Goal: Transaction & Acquisition: Register for event/course

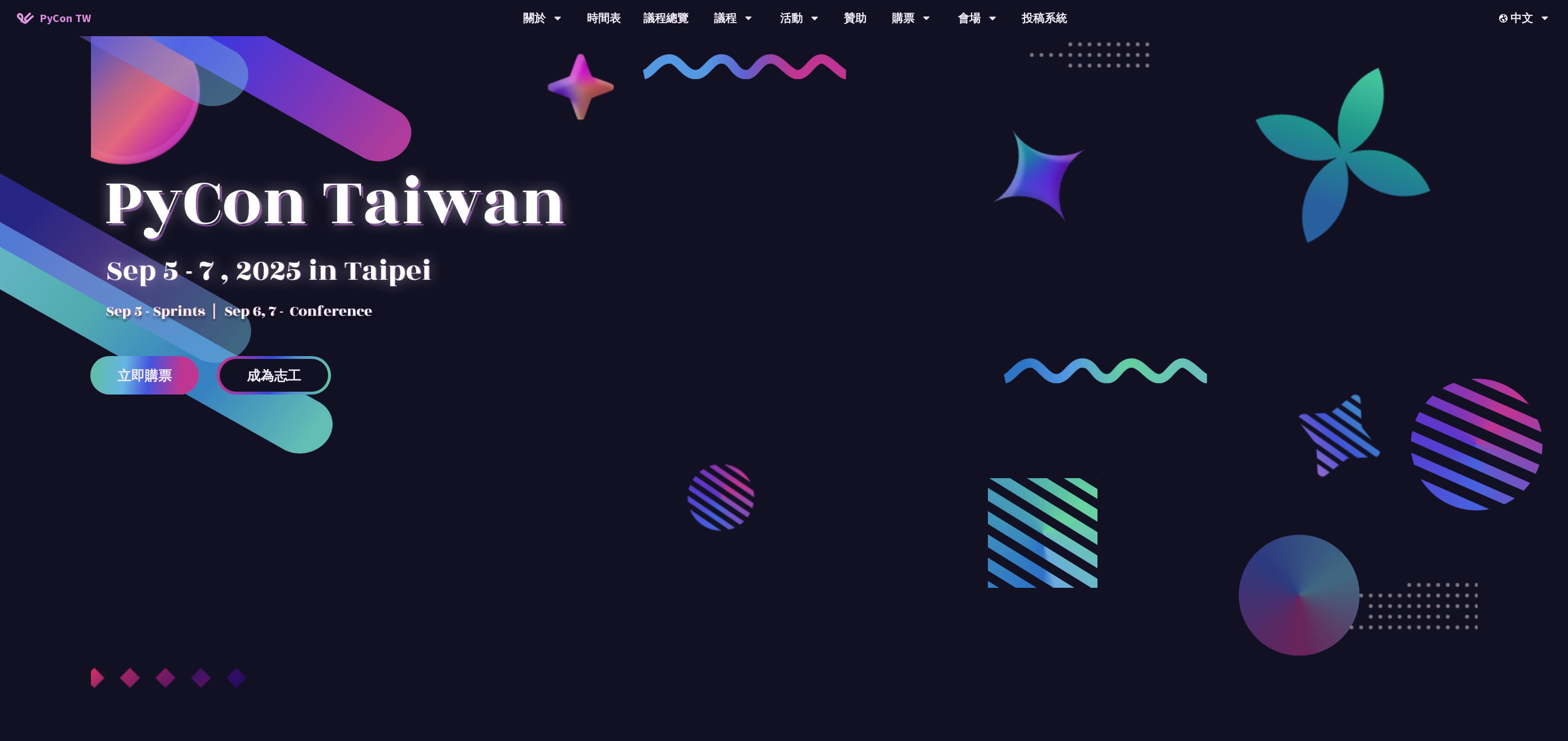
click at [155, 382] on span "立即購票" at bounding box center [145, 376] width 55 height 14
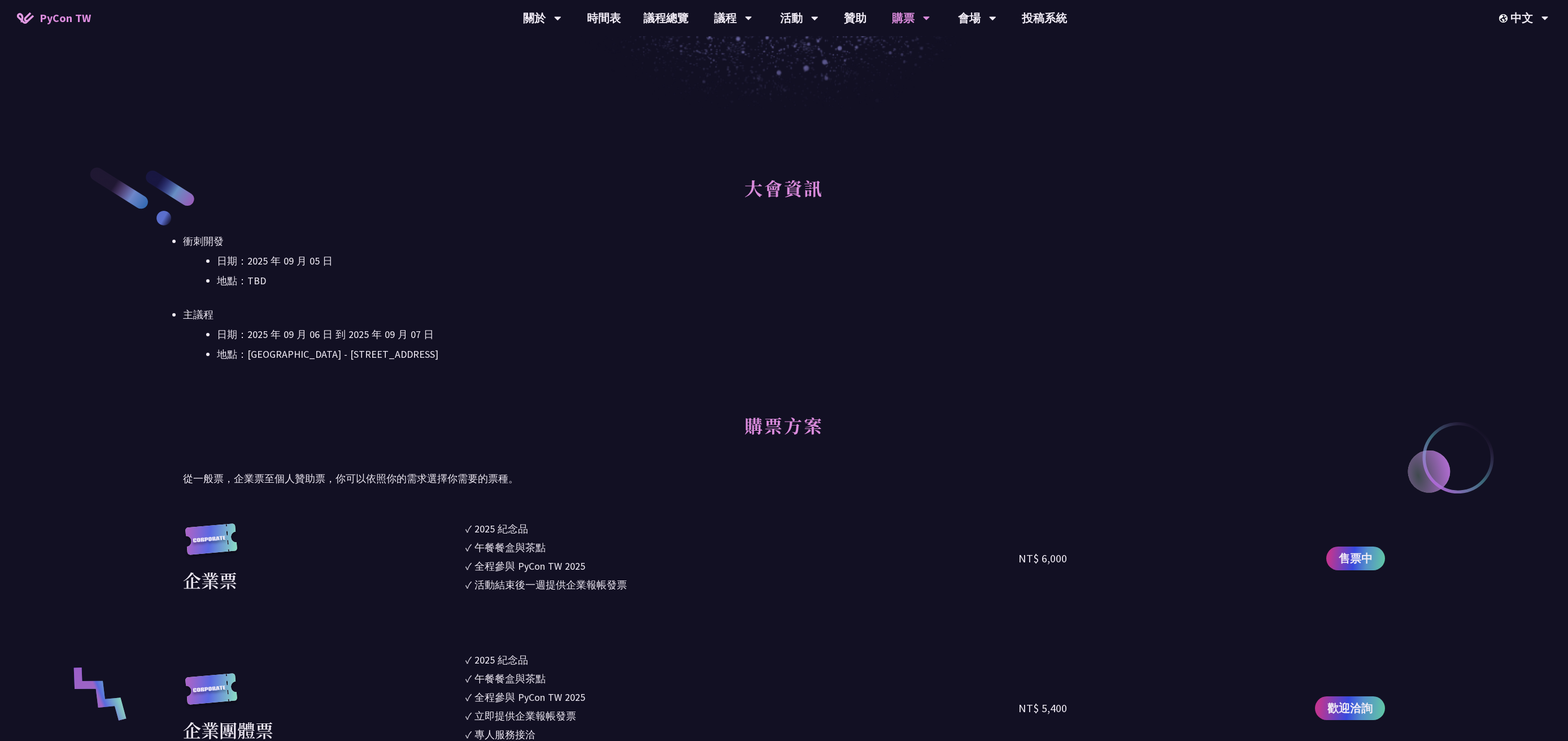
scroll to position [453, 0]
drag, startPoint x: 284, startPoint y: 257, endPoint x: 463, endPoint y: 265, distance: 179.2
click at [463, 265] on li "日期：2025 年 09 月 05 日" at bounding box center [801, 260] width 1169 height 17
click at [553, 258] on li "日期：2025 年 09 月 05 日" at bounding box center [801, 260] width 1169 height 17
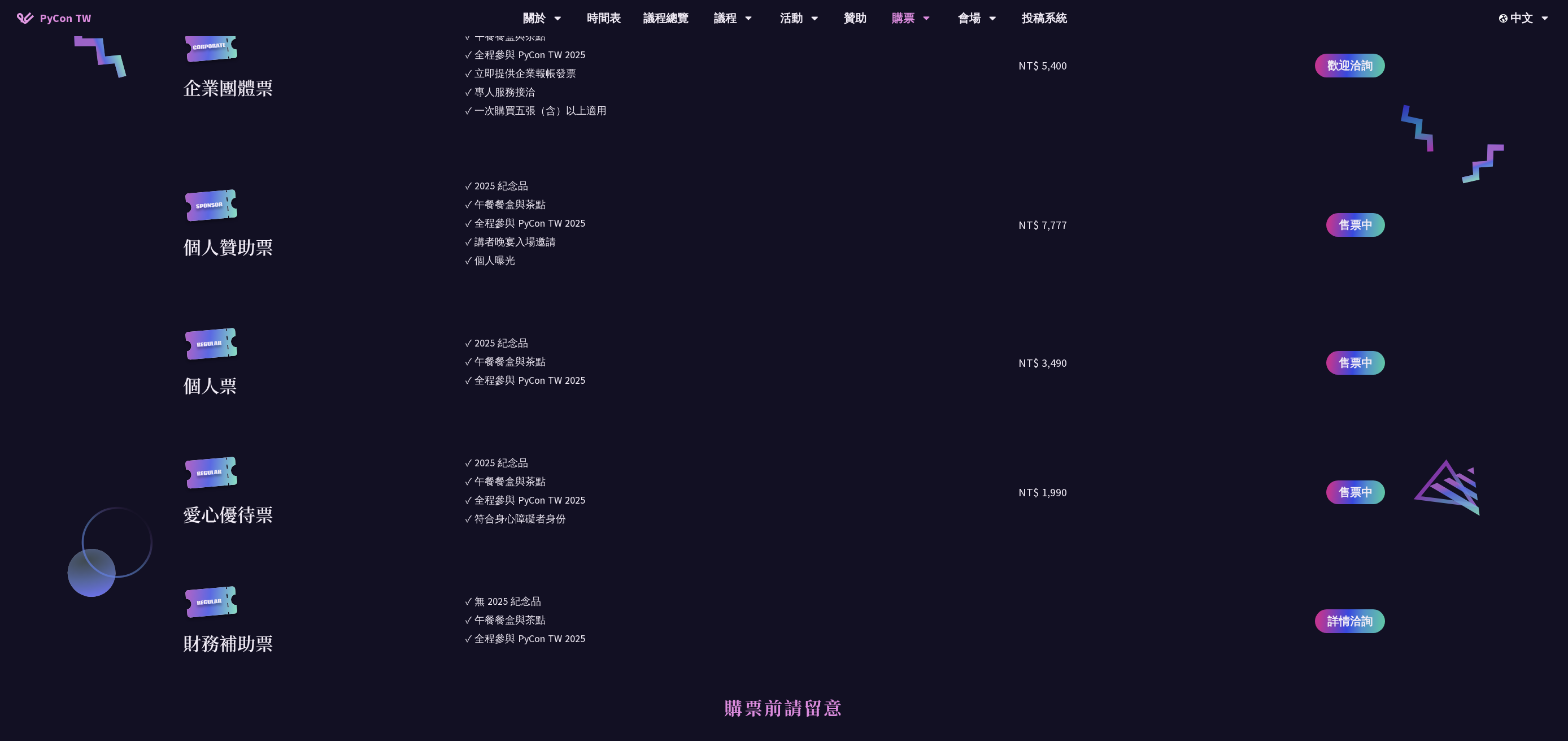
scroll to position [1074, 0]
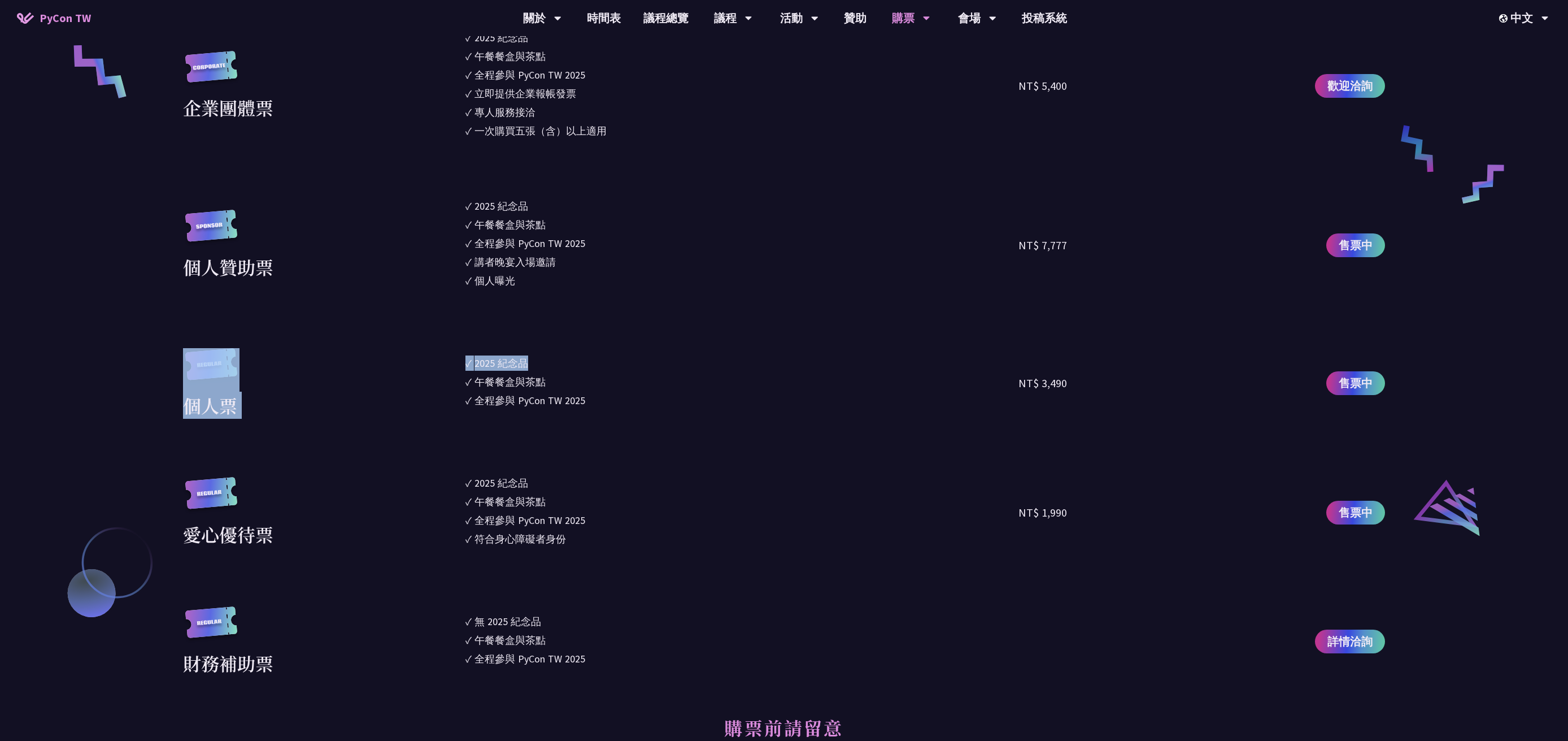
drag, startPoint x: 178, startPoint y: 391, endPoint x: 979, endPoint y: 381, distance: 801.1
click at [887, 376] on div "大會資訊 衝刺開發 日期：2025 年 09 月 05 日 地點：TBD 主議程 日期：2025 年 09 月 06 日 到 2025 年 09 月 07 日…" at bounding box center [784, 637] width 1568 height 2302
click at [1035, 385] on div "NT$ 3,490" at bounding box center [1042, 383] width 49 height 17
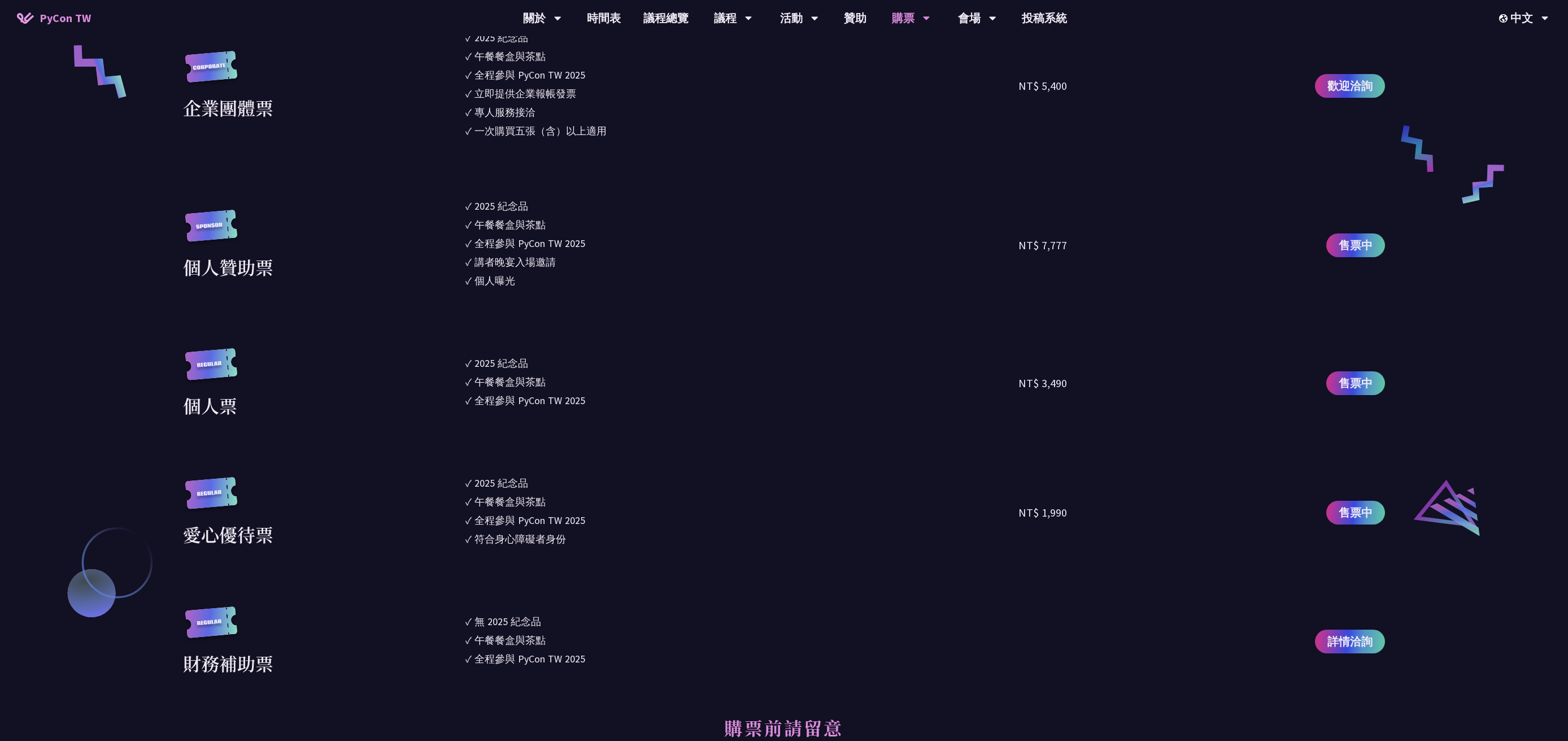
click at [1035, 385] on div "NT$ 3,490" at bounding box center [1042, 383] width 49 height 17
click at [1181, 379] on div "NT$ 3,490" at bounding box center [1157, 384] width 277 height 71
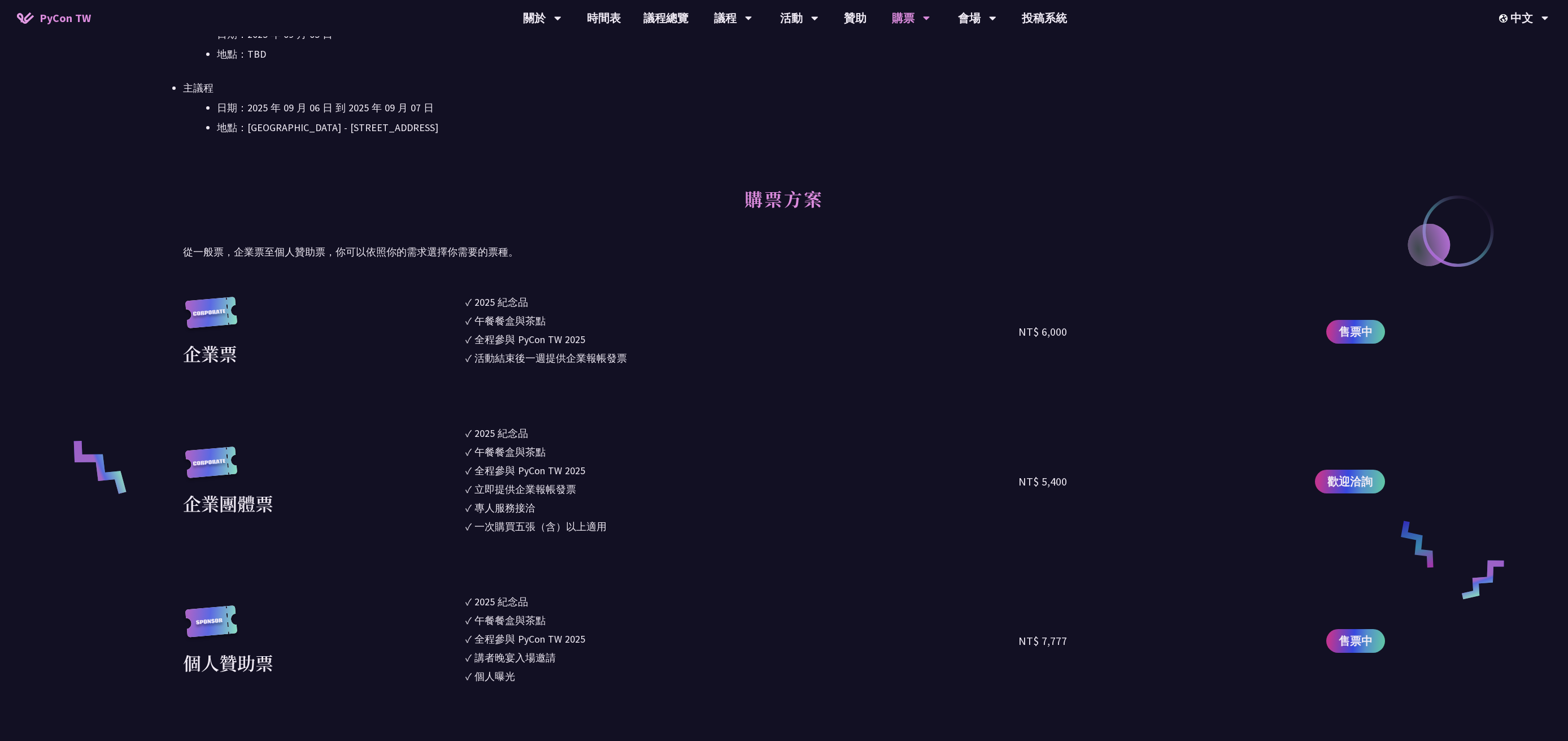
scroll to position [0, 0]
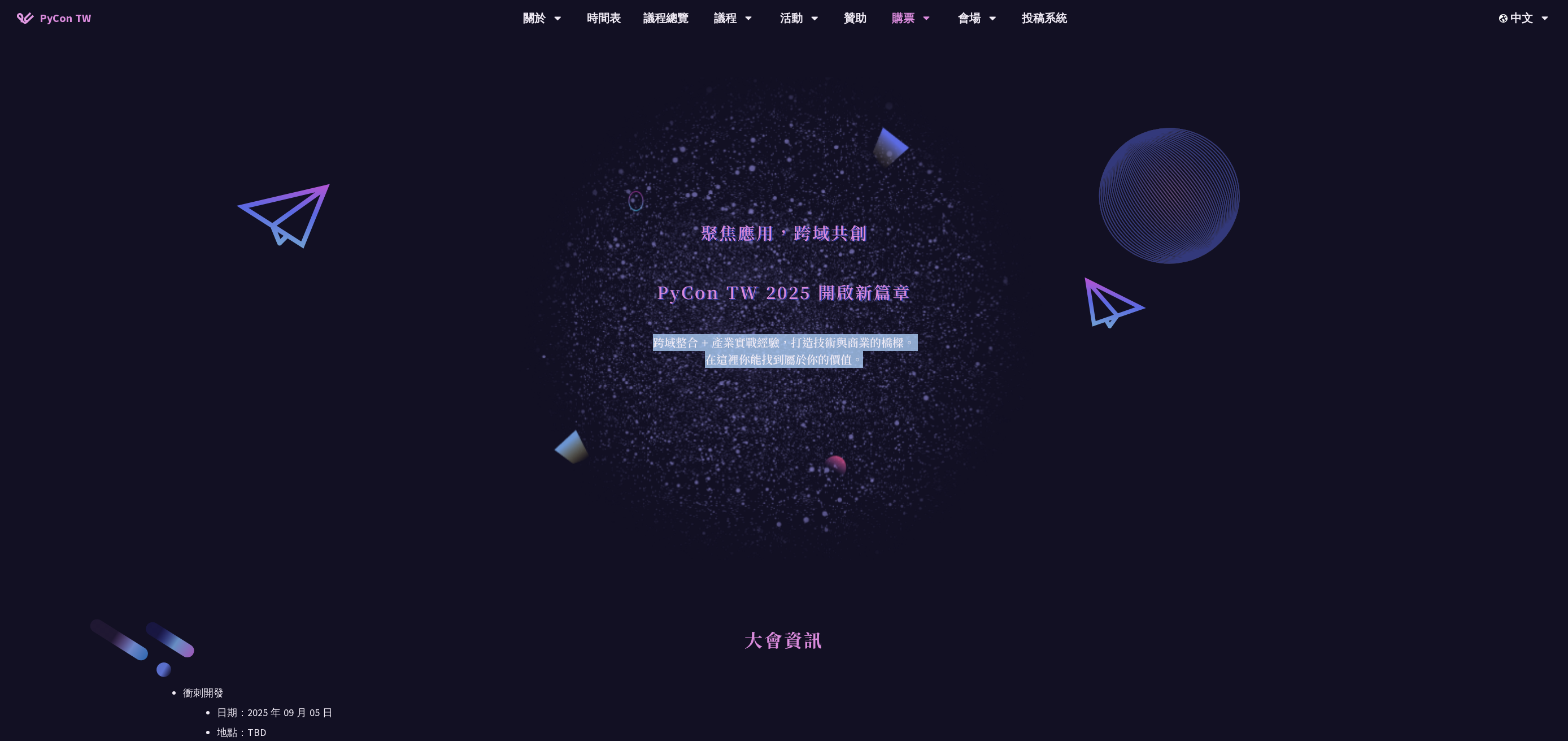
drag, startPoint x: 647, startPoint y: 341, endPoint x: 946, endPoint y: 371, distance: 300.5
click at [924, 361] on div "聚焦應用，跨域共創 PyCon TW 2025 開啟新篇章 跨域整合 + 產業實戰經驗，打造技術與商業的橋樑。 在這裡你能找到屬於你的價值。" at bounding box center [784, 280] width 1568 height 560
click at [1026, 369] on div "聚焦應用，跨域共創 PyCon TW 2025 開啟新篇章 跨域整合 + 產業實戰經驗，打造技術與商業的橋樑。 在這裡你能找到屬於你的價值。" at bounding box center [784, 280] width 1568 height 560
click at [862, 345] on div "跨域整合 + 產業實戰經驗，打造技術與商業的橋樑。 在這裡你能找到屬於你的價值。" at bounding box center [784, 351] width 277 height 34
